Goal: Information Seeking & Learning: Learn about a topic

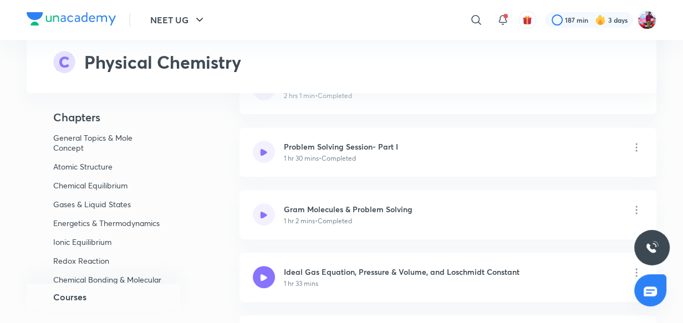
scroll to position [357, 0]
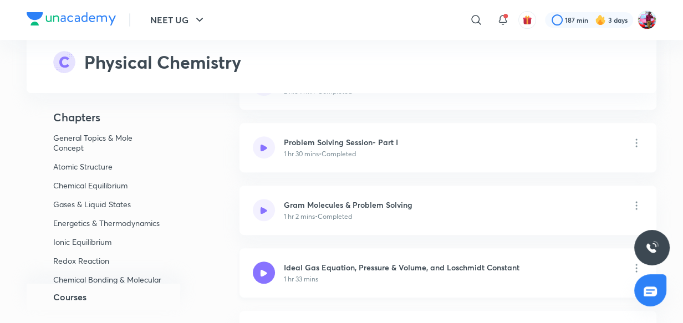
click at [294, 284] on div "Ideal Gas Equation, Pressure & Volume, and Loschmidt Constant 1 hr 33 mins" at bounding box center [447, 272] width 417 height 49
click at [338, 262] on h6 "Ideal Gas Equation, Pressure & Volume, and Loschmidt Constant" at bounding box center [401, 268] width 235 height 12
